Goal: Information Seeking & Learning: Learn about a topic

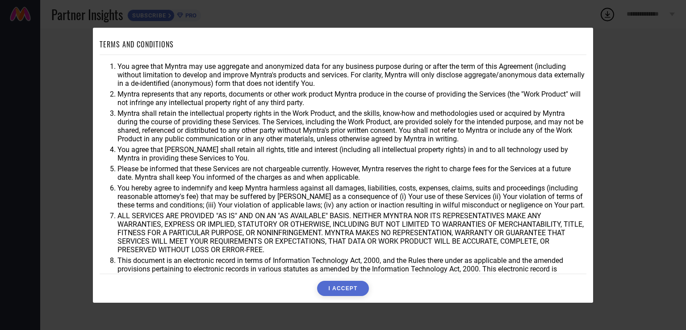
click at [339, 292] on button "I ACCEPT" at bounding box center [342, 288] width 51 height 15
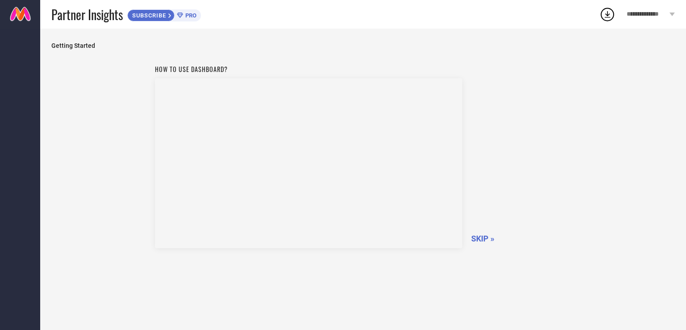
click at [481, 241] on span "SKIP »" at bounding box center [482, 238] width 23 height 9
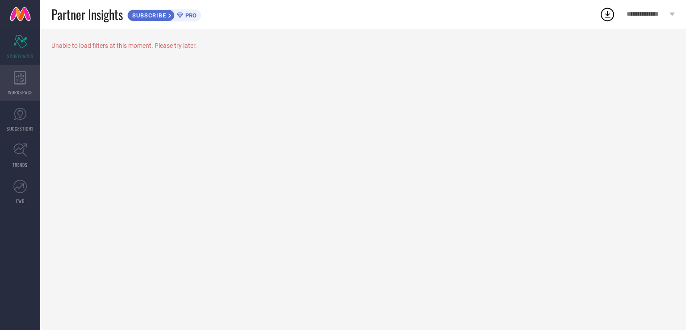
click at [20, 92] on span "WORKSPACE" at bounding box center [20, 92] width 25 height 7
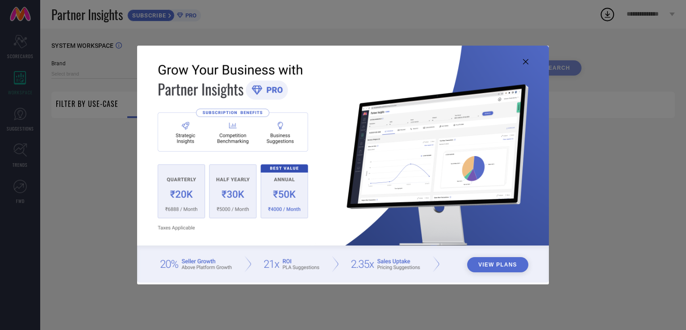
type input "1 STOP FASHION"
type input "All"
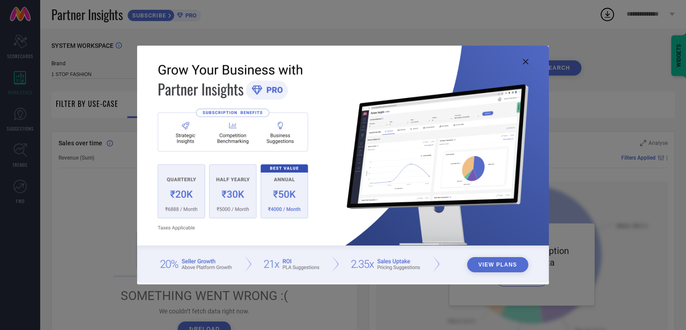
click at [535, 22] on div "View Plans" at bounding box center [343, 165] width 686 height 330
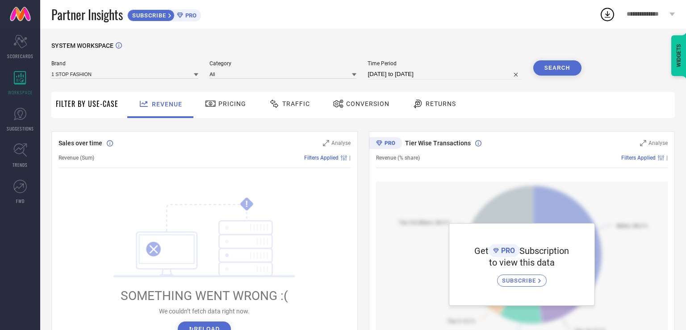
click at [211, 325] on button "↻ Reload" at bounding box center [204, 328] width 53 height 15
click at [223, 103] on span "Pricing" at bounding box center [233, 103] width 28 height 7
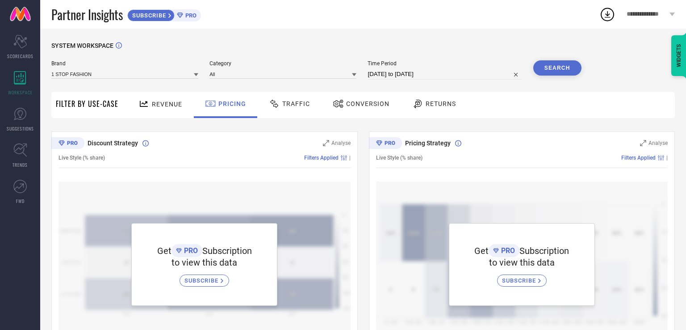
click at [275, 97] on div "Traffic" at bounding box center [290, 103] width 46 height 15
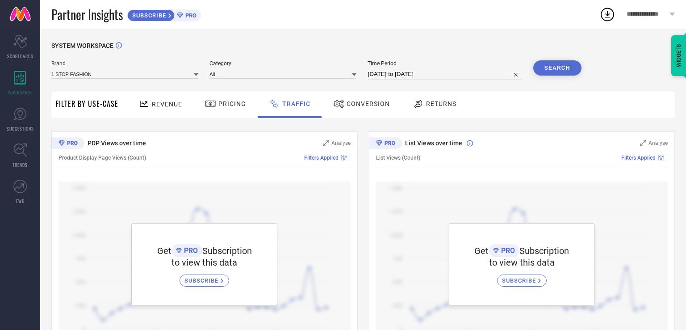
click at [353, 101] on span "Conversion" at bounding box center [368, 103] width 43 height 7
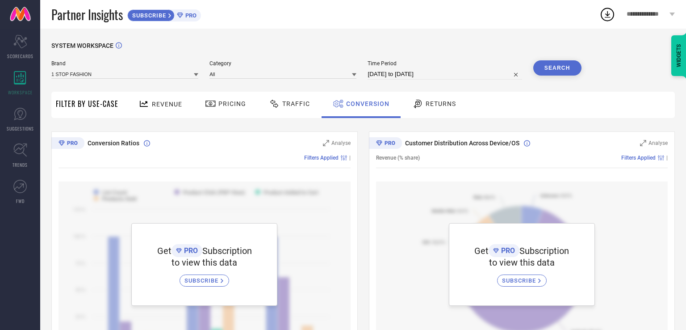
click at [437, 101] on span "Returns" at bounding box center [441, 103] width 30 height 7
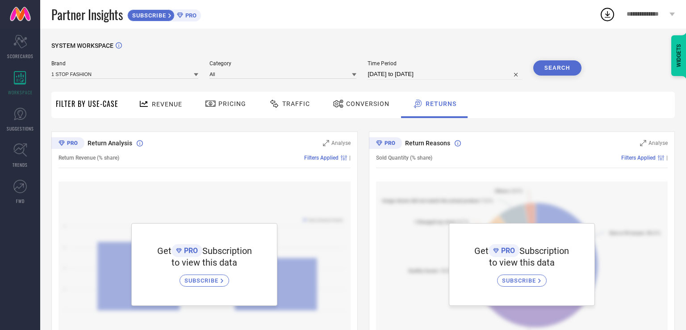
click at [279, 98] on div at bounding box center [275, 103] width 13 height 11
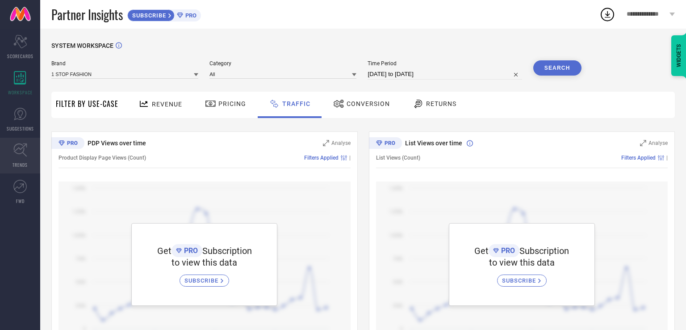
click at [9, 164] on link "TRENDS" at bounding box center [20, 156] width 40 height 36
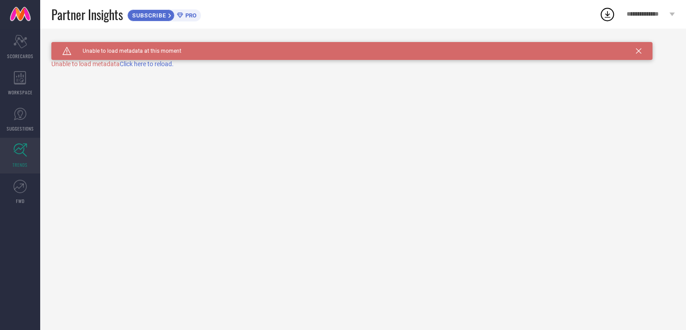
click at [636, 53] on icon at bounding box center [638, 50] width 5 height 5
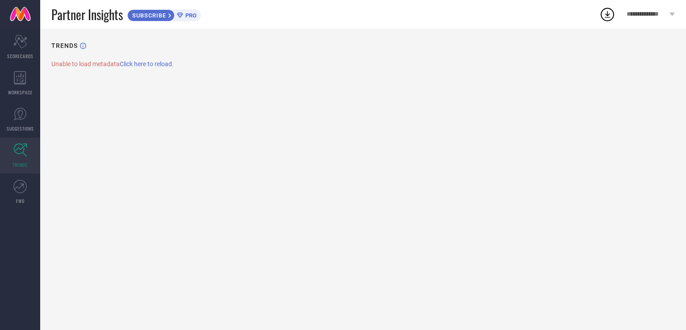
click at [149, 63] on span "Click here to reload." at bounding box center [147, 63] width 54 height 7
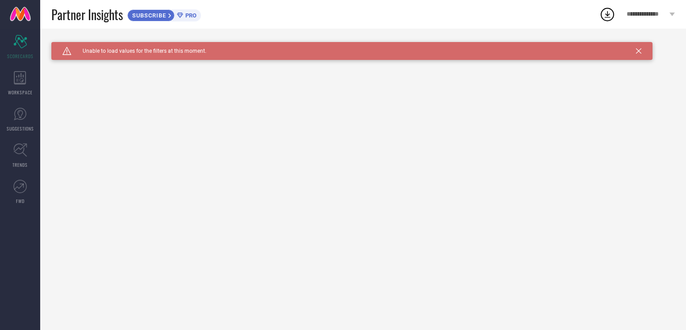
click at [603, 11] on icon at bounding box center [608, 14] width 16 height 16
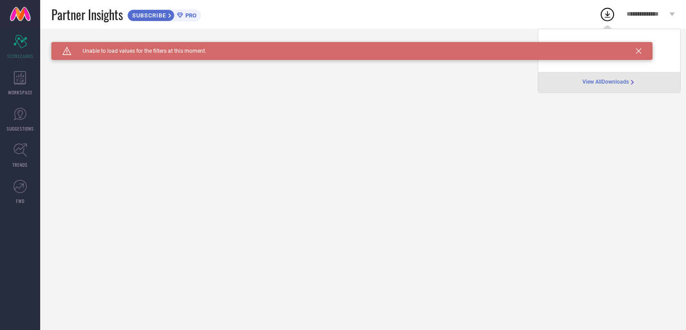
click at [609, 80] on span "View All Downloads" at bounding box center [606, 82] width 46 height 7
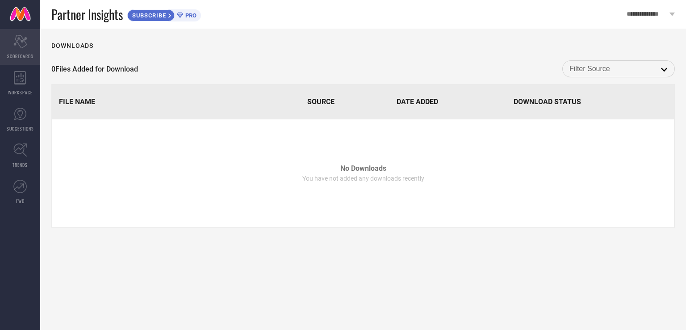
click at [23, 52] on div "Scorecard SCORECARDS" at bounding box center [20, 47] width 40 height 36
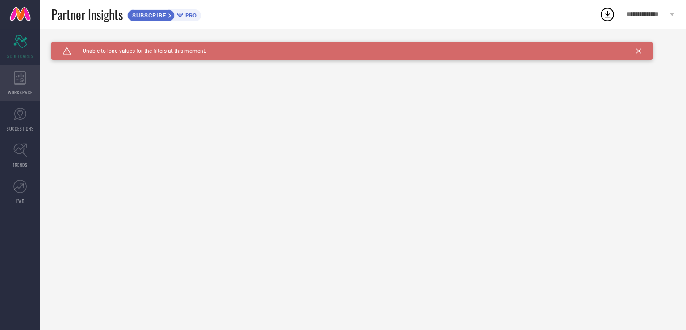
click at [18, 84] on icon at bounding box center [20, 77] width 12 height 13
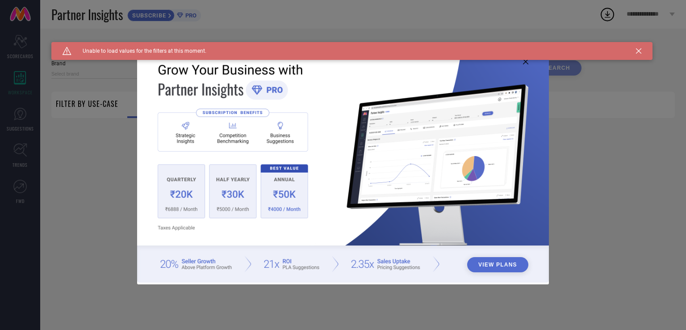
type input "1 STOP FASHION"
type input "All"
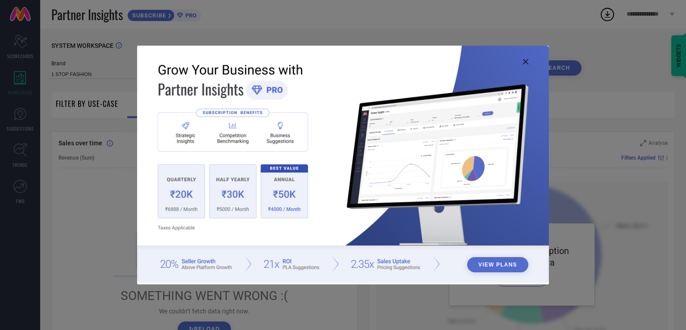
click at [480, 257] on button "View Plans" at bounding box center [497, 264] width 61 height 15
click at [13, 127] on div "View Plans" at bounding box center [343, 165] width 686 height 330
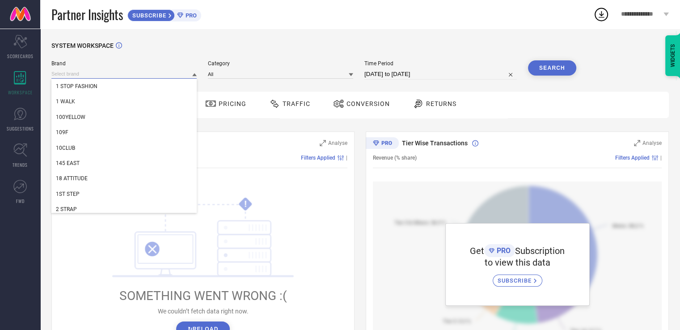
click at [128, 74] on input at bounding box center [123, 73] width 145 height 9
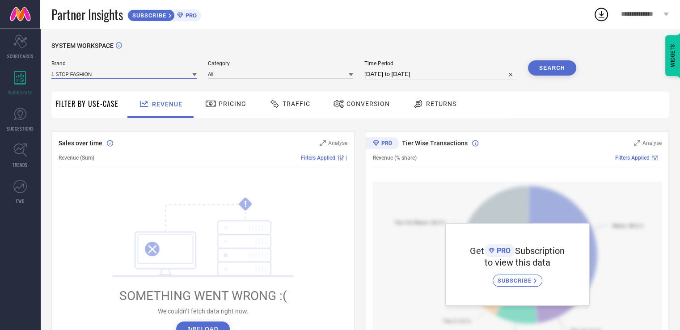
click at [128, 74] on input at bounding box center [123, 73] width 145 height 9
type input "suture"
click at [18, 165] on span "TRENDS" at bounding box center [20, 164] width 15 height 7
